Goal: Task Accomplishment & Management: Manage account settings

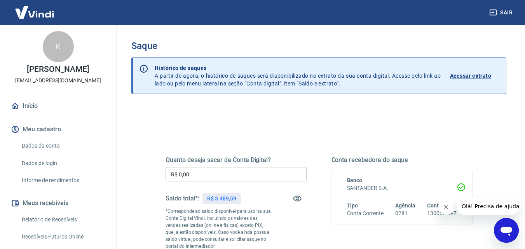
click at [221, 172] on input "R$ 0,00" at bounding box center [236, 174] width 141 height 14
drag, startPoint x: 205, startPoint y: 176, endPoint x: 156, endPoint y: 168, distance: 49.6
click at [134, 176] on div "Quanto deseja sacar da Conta Digital? R$ 3.480,00 ​ Saldo total*: R$ 3.489,59 *…" at bounding box center [318, 249] width 375 height 285
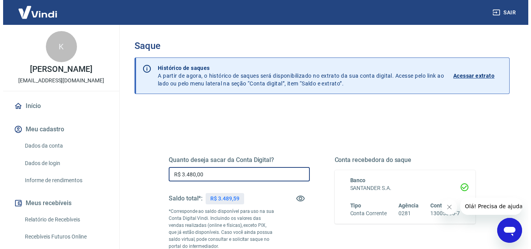
scroll to position [129, 0]
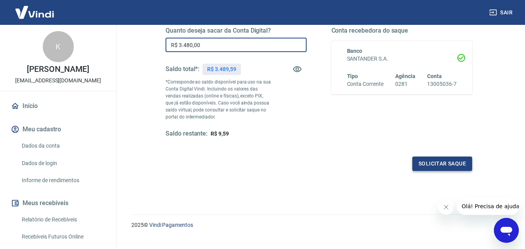
type input "R$ 3.480,00"
click at [440, 161] on button "Solicitar saque" at bounding box center [443, 164] width 60 height 14
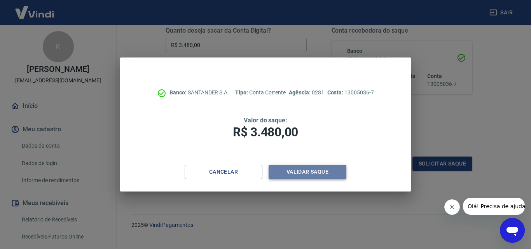
click at [298, 175] on button "Validar saque" at bounding box center [308, 172] width 78 height 14
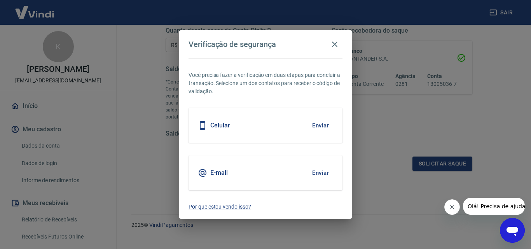
click at [320, 174] on button "Enviar" at bounding box center [320, 173] width 25 height 16
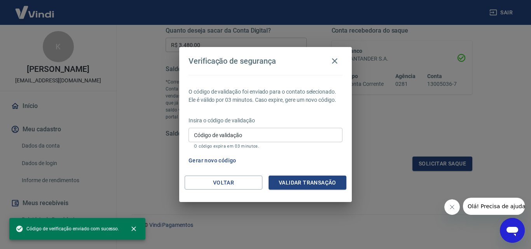
click at [258, 139] on input "Código de validação" at bounding box center [266, 135] width 154 height 14
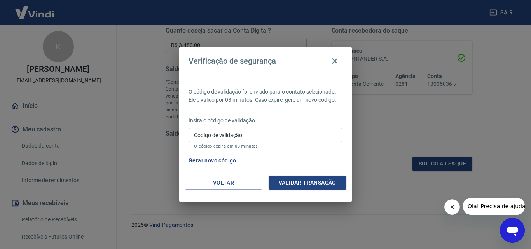
click at [247, 136] on input "Código de validação" at bounding box center [266, 135] width 154 height 14
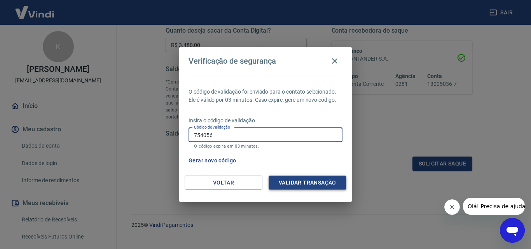
type input "754056"
click at [280, 180] on button "Validar transação" at bounding box center [308, 183] width 78 height 14
